Goal: Submit feedback/report problem: Submit feedback/report problem

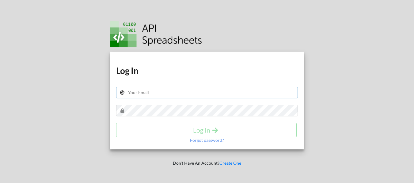
click at [174, 93] on input "text" at bounding box center [207, 93] width 182 height 12
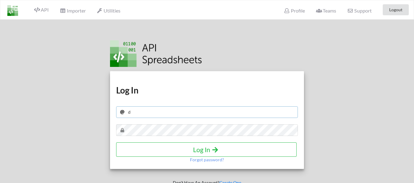
click at [172, 114] on input "d" at bounding box center [207, 113] width 182 height 12
type input "[EMAIL_ADDRESS][DOMAIN_NAME]"
click at [211, 148] on icon "submit" at bounding box center [215, 149] width 8 height 6
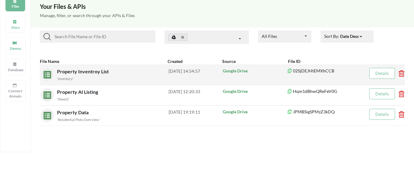
scroll to position [61, 0]
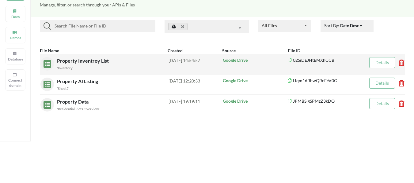
click at [87, 64] on div "Property Inventroy List 'Inventory'" at bounding box center [112, 64] width 111 height 14
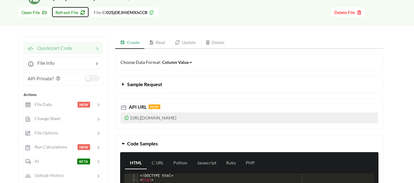
click at [70, 13] on span "Refresh File" at bounding box center [70, 12] width 30 height 5
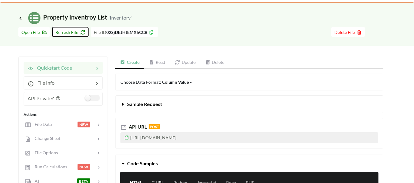
scroll to position [31, 0]
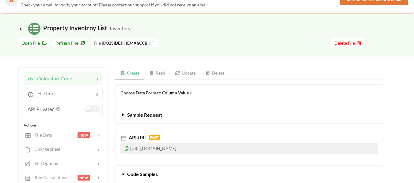
click at [161, 73] on link "Read" at bounding box center [157, 73] width 26 height 12
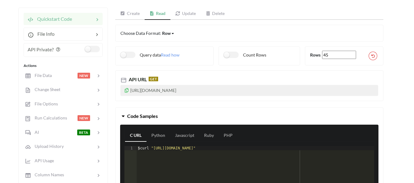
scroll to position [92, 0]
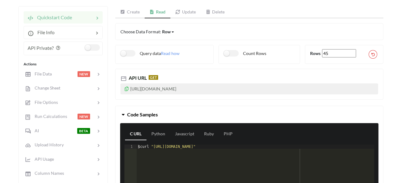
click at [126, 89] on icon at bounding box center [126, 88] width 5 height 4
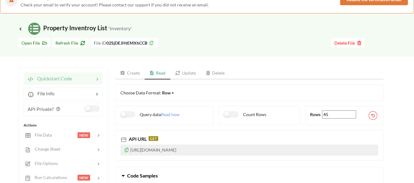
scroll to position [0, 0]
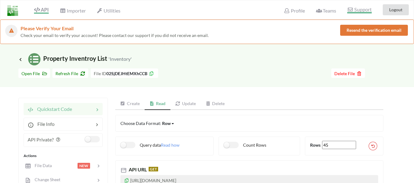
click at [361, 10] on span "Support" at bounding box center [359, 10] width 24 height 6
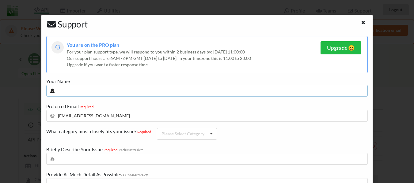
click at [94, 91] on input "text" at bounding box center [206, 91] width 321 height 12
type input "[PERSON_NAME]"
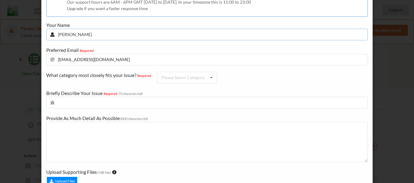
scroll to position [61, 0]
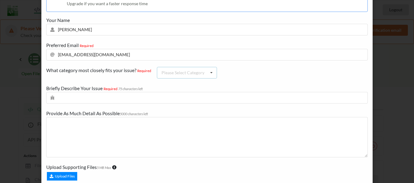
click at [188, 73] on div "Please Select Category" at bounding box center [182, 73] width 43 height 4
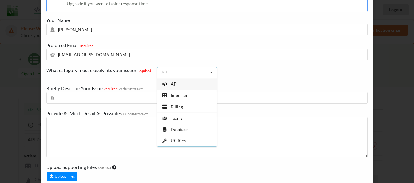
click at [181, 84] on div "API" at bounding box center [186, 83] width 59 height 11
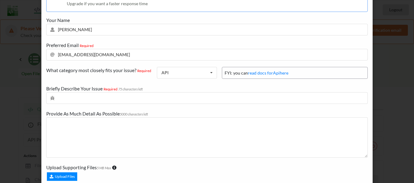
scroll to position [92, 0]
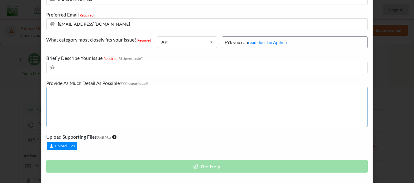
click at [113, 99] on textarea at bounding box center [206, 107] width 321 height 40
paste textarea "Error talking to connector"
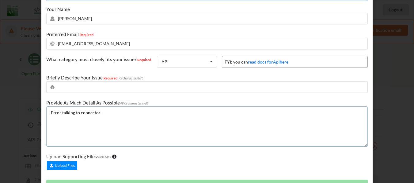
scroll to position [61, 0]
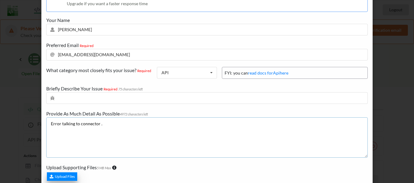
type textarea "Error talking to connector ."
click at [69, 178] on div "Upload Files" at bounding box center [62, 177] width 30 height 9
click at [46, 164] on input "Upload Files" at bounding box center [46, 164] width 0 height 0
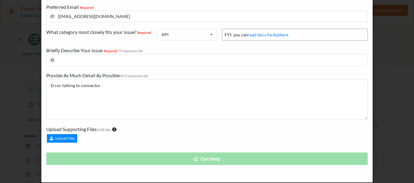
scroll to position [31, 0]
click at [124, 60] on input "text" at bounding box center [206, 60] width 321 height 12
paste input "Error talking to connector"
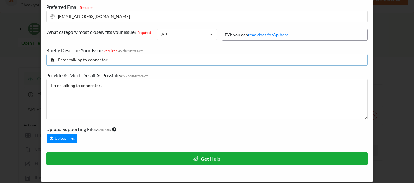
type input "Error talking to connector"
click at [195, 160] on icon at bounding box center [196, 159] width 6 height 4
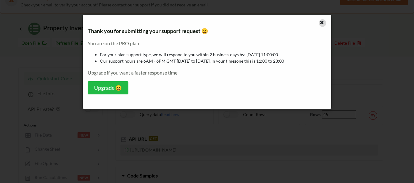
click at [321, 24] on icon at bounding box center [321, 22] width 5 height 4
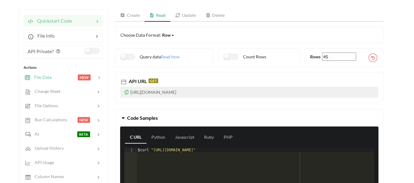
scroll to position [122, 0]
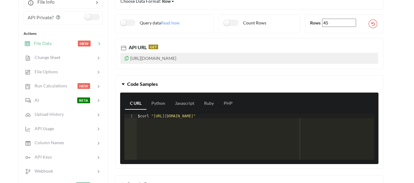
click at [82, 44] on span "NEW" at bounding box center [84, 44] width 13 height 6
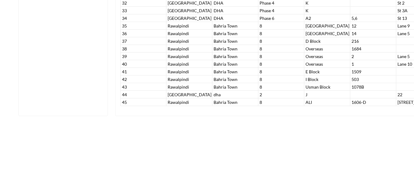
scroll to position [399, 0]
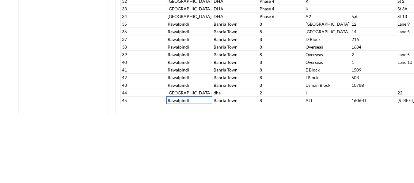
drag, startPoint x: 181, startPoint y: 104, endPoint x: 205, endPoint y: 105, distance: 24.2
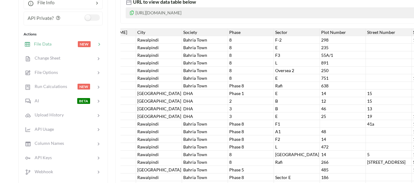
scroll to position [123, 0]
click at [62, 86] on span "Run Calculations" at bounding box center [48, 85] width 37 height 5
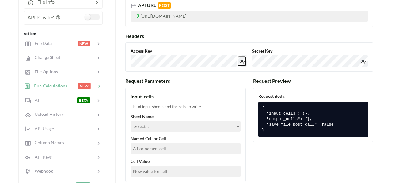
click at [241, 62] on button "👁️‍🗨️" at bounding box center [242, 61] width 8 height 9
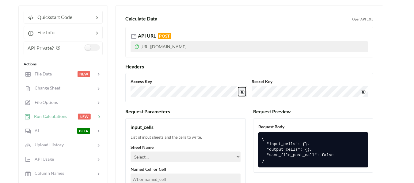
scroll to position [1, 0]
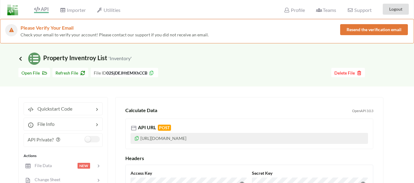
click at [20, 59] on icon at bounding box center [21, 58] width 6 height 5
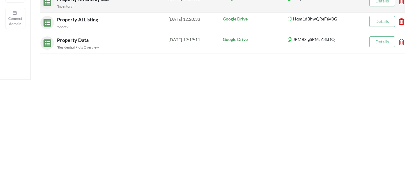
scroll to position [1, 0]
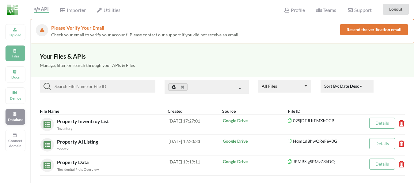
click at [19, 119] on p "Database" at bounding box center [15, 119] width 15 height 5
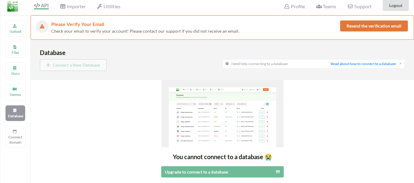
scroll to position [0, 0]
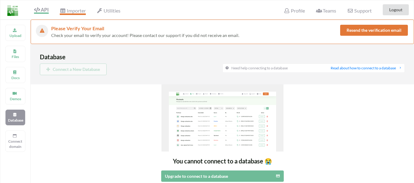
click at [83, 12] on span "Importer" at bounding box center [73, 11] width 26 height 7
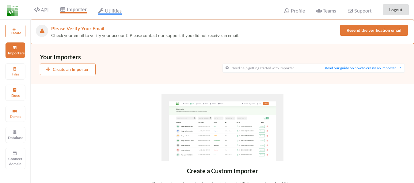
click at [110, 10] on span "Utilities" at bounding box center [110, 11] width 24 height 7
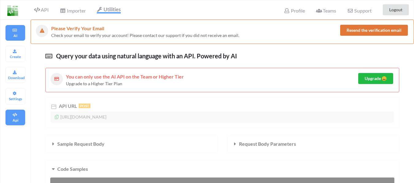
click at [14, 118] on p "Api" at bounding box center [15, 120] width 15 height 5
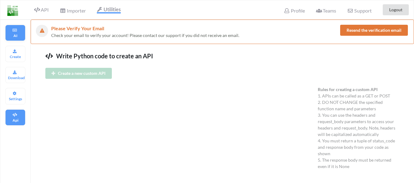
click at [18, 34] on p "AI" at bounding box center [15, 35] width 15 height 5
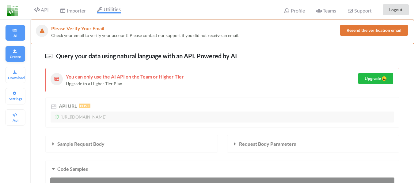
click at [11, 54] on div "Create" at bounding box center [15, 54] width 20 height 16
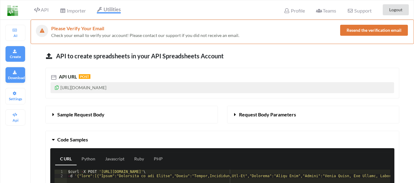
click at [13, 75] on div "Download" at bounding box center [15, 75] width 20 height 16
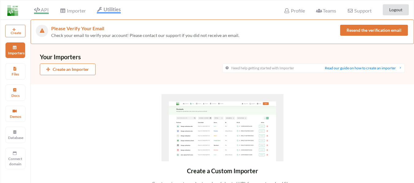
click at [43, 10] on span "API" at bounding box center [41, 10] width 15 height 7
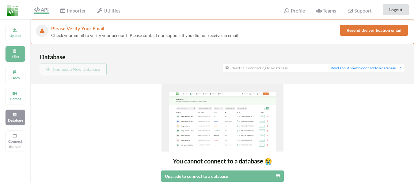
click at [17, 58] on p "Files" at bounding box center [15, 56] width 15 height 5
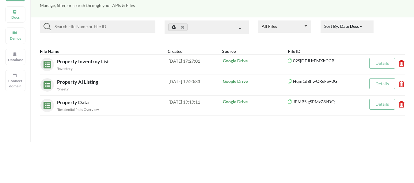
scroll to position [61, 0]
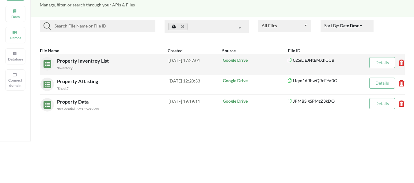
click at [121, 65] on div "'Inventory'" at bounding box center [112, 68] width 111 height 6
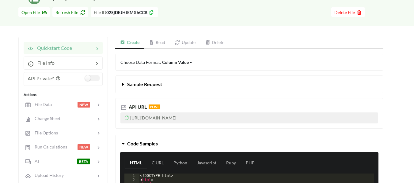
click at [186, 43] on link "Update" at bounding box center [185, 43] width 30 height 12
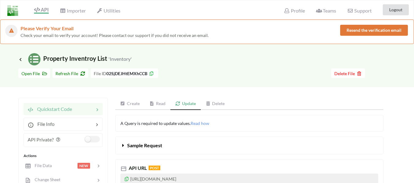
click at [372, 32] on button "Resend the verification email" at bounding box center [374, 30] width 68 height 11
